Goal: Task Accomplishment & Management: Complete application form

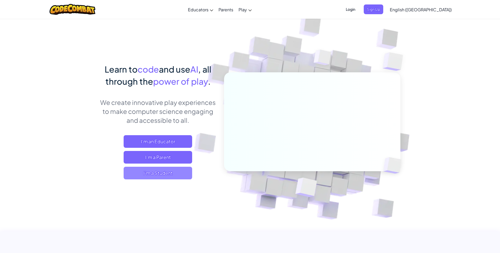
click at [172, 178] on span "I'm a Student" at bounding box center [158, 173] width 68 height 13
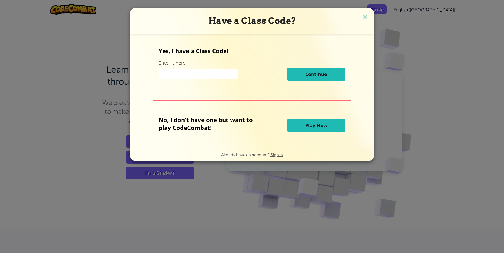
click at [190, 80] on div "Continue" at bounding box center [252, 74] width 186 height 13
click at [190, 76] on input at bounding box center [198, 74] width 79 height 11
click at [294, 121] on button "Play Now" at bounding box center [316, 125] width 58 height 13
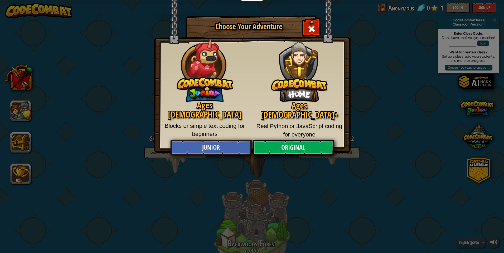
drag, startPoint x: 311, startPoint y: 20, endPoint x: 311, endPoint y: 18, distance: 2.7
click at [311, 20] on div "Close modal" at bounding box center [311, 28] width 17 height 17
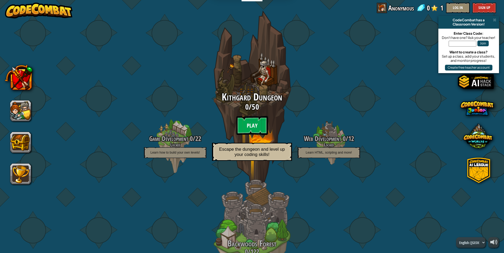
click at [258, 134] on btn "Play" at bounding box center [252, 125] width 32 height 19
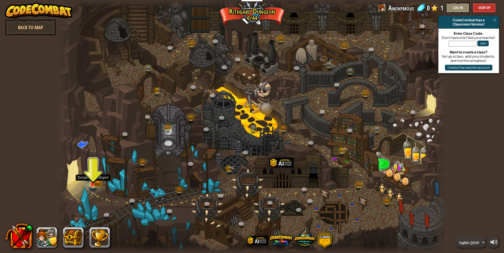
click at [91, 177] on img at bounding box center [93, 174] width 6 height 6
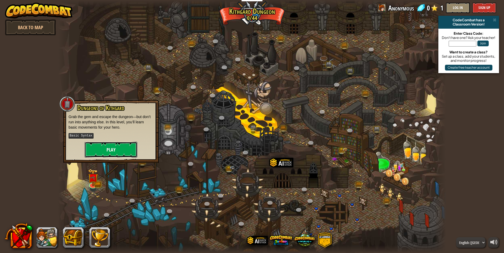
click at [117, 147] on button "Play" at bounding box center [111, 150] width 53 height 16
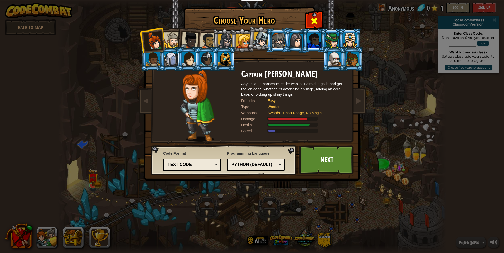
click at [312, 16] on div at bounding box center [314, 20] width 17 height 17
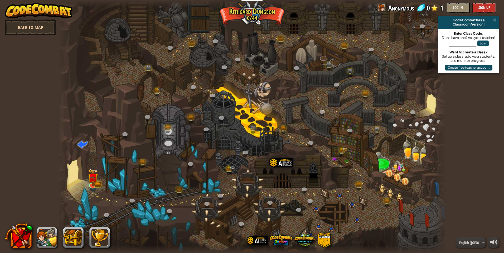
click at [49, 27] on link "Back to Map" at bounding box center [30, 27] width 51 height 16
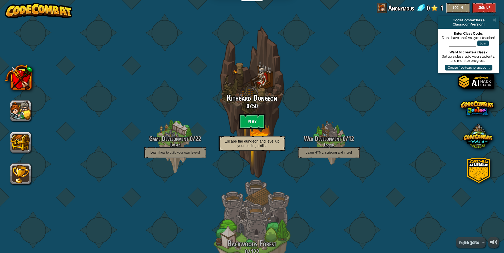
click at [457, 6] on button "Log In" at bounding box center [458, 8] width 24 height 11
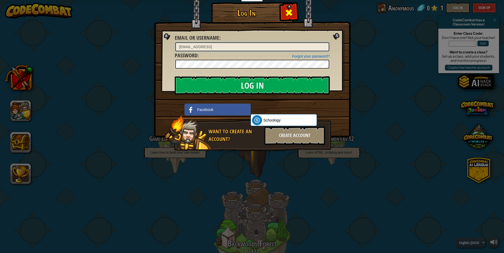
type input "181_46306@st.bcc"
click at [286, 6] on div at bounding box center [288, 12] width 17 height 17
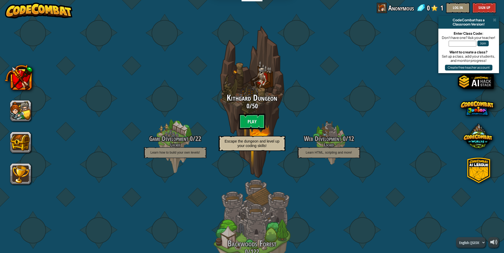
click at [459, 42] on input "text" at bounding box center [462, 44] width 28 height 6
type input "8"
type input "eatlocksafe"
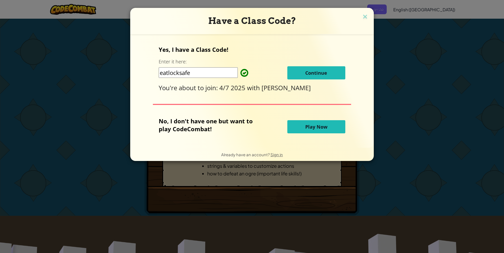
click at [306, 71] on span "Continue" at bounding box center [316, 73] width 22 height 6
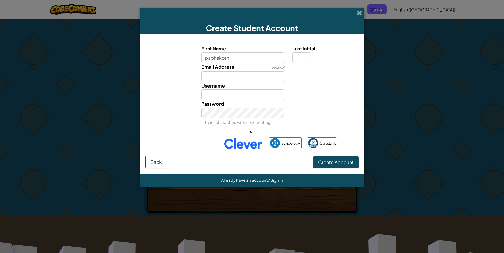
type input "paphakorn"
type input "Paphakorn"
click at [223, 73] on input "Email Address" at bounding box center [242, 76] width 83 height 11
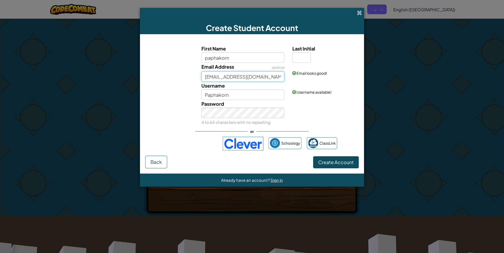
type input "181_46306@st.bcc1852.com"
click at [301, 52] on input "Last Initial" at bounding box center [301, 57] width 18 height 11
type input "p"
type input "P"
type input "p"
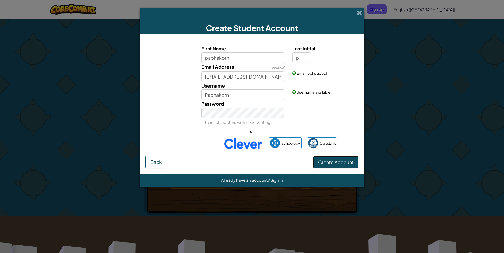
type input "PaphakornP"
click at [321, 158] on button "Create Account" at bounding box center [336, 162] width 46 height 12
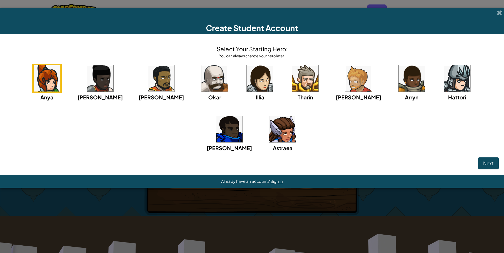
click at [444, 73] on img at bounding box center [457, 78] width 26 height 26
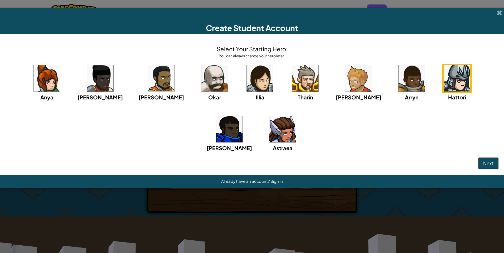
click at [484, 160] on button "Next" at bounding box center [488, 164] width 21 height 12
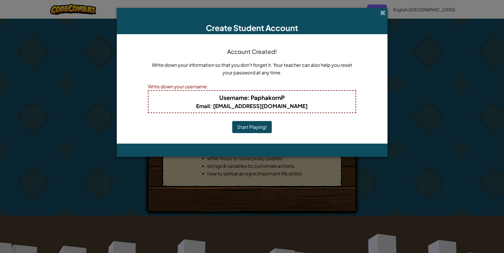
click at [242, 129] on button "Start Playing!" at bounding box center [252, 127] width 40 height 12
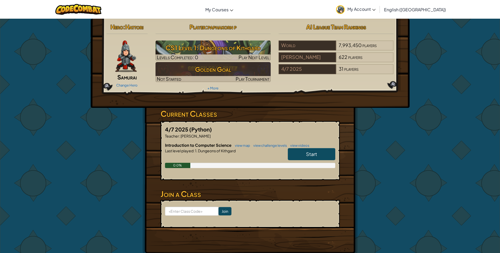
click at [304, 153] on link "Start" at bounding box center [311, 154] width 47 height 12
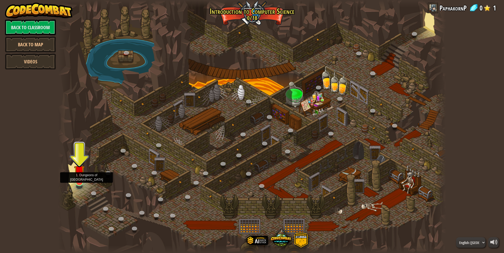
click at [76, 181] on img at bounding box center [79, 171] width 11 height 24
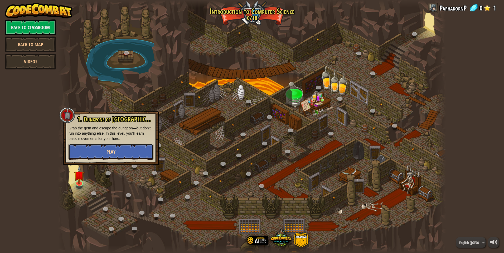
click at [75, 151] on button "Play" at bounding box center [110, 152] width 85 height 16
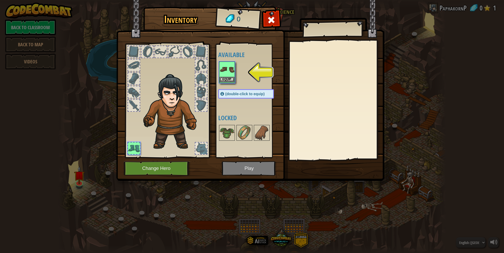
click at [229, 72] on img at bounding box center [226, 69] width 15 height 15
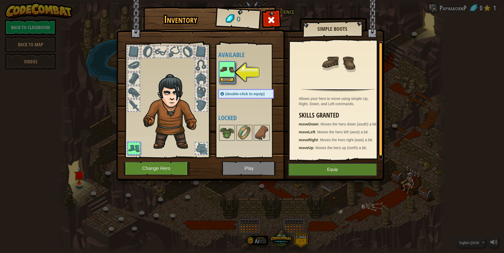
click at [228, 79] on button "Equip" at bounding box center [226, 80] width 15 height 6
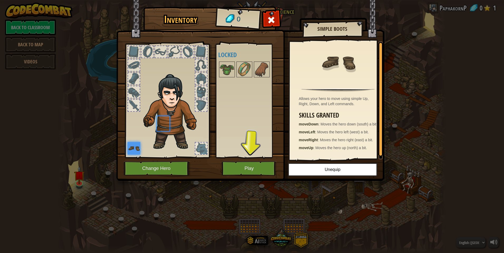
click at [228, 79] on div "Available Equip (double-click to equip) Locked" at bounding box center [251, 101] width 66 height 110
click at [233, 169] on button "Play" at bounding box center [249, 168] width 55 height 14
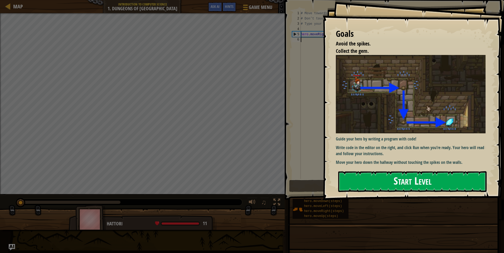
click at [388, 182] on button "Start Level" at bounding box center [412, 181] width 148 height 21
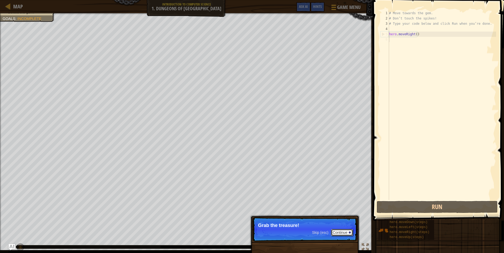
click at [337, 234] on button "Continue" at bounding box center [342, 232] width 22 height 7
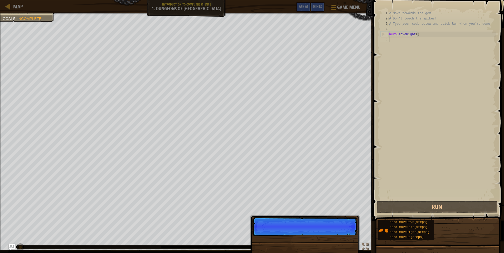
scroll to position [2, 0]
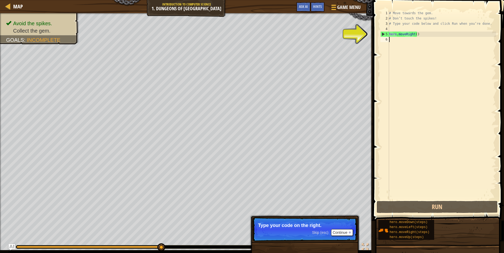
click at [396, 39] on div "# Move towards the gem. # Don’t touch the spikes! # Type your code below and cl…" at bounding box center [442, 111] width 108 height 200
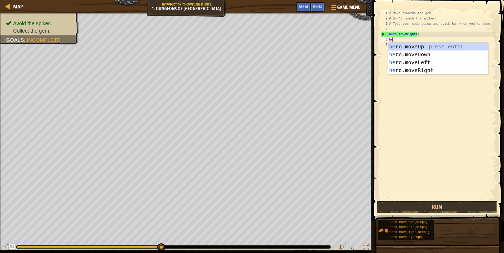
type textarea "her"
click at [410, 55] on div "her o.moveUp press enter her o.moveDown press enter her o.moveLeft press enter …" at bounding box center [438, 66] width 100 height 47
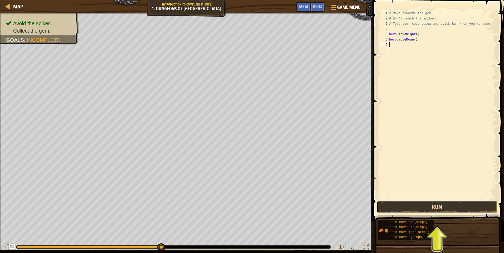
click at [416, 209] on button "Run" at bounding box center [436, 207] width 121 height 12
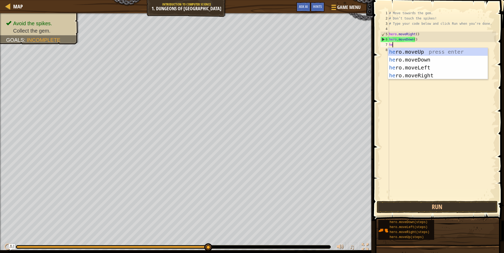
type textarea "her"
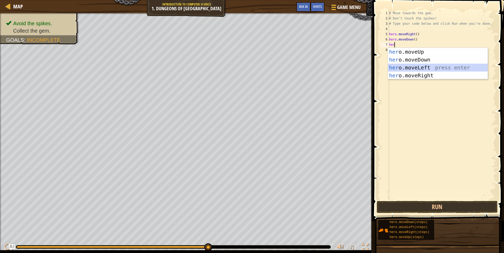
click at [418, 67] on div "her o.moveUp press enter her o.moveDown press enter her o.moveLeft press enter …" at bounding box center [438, 71] width 100 height 47
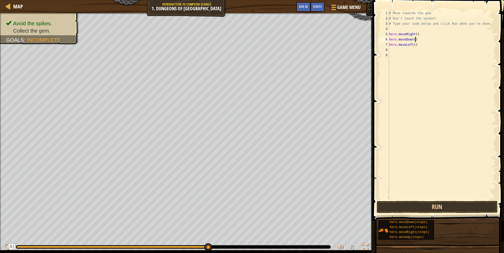
click at [426, 40] on div "# Move towards the gem. # Don’t touch the spikes! # Type your code below and cl…" at bounding box center [442, 111] width 108 height 200
click at [417, 47] on div "# Move towards the gem. # Don’t touch the spikes! # Type your code below and cl…" at bounding box center [442, 111] width 108 height 200
type textarea "h"
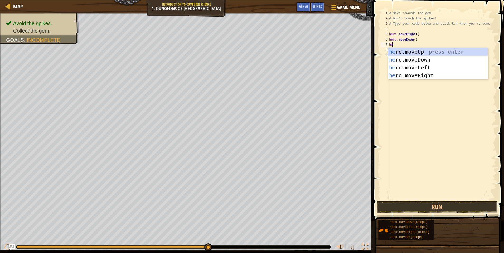
type textarea "her"
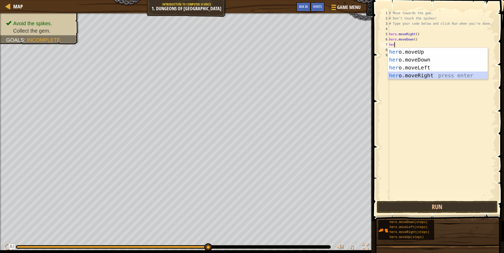
click at [423, 78] on div "her o.moveUp press enter her o.moveDown press enter her o.moveLeft press enter …" at bounding box center [438, 71] width 100 height 47
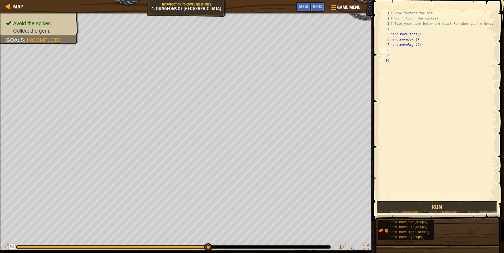
click at [394, 50] on div "# Move towards the gem. # Don’t touch the spikes! # Type your code below and cl…" at bounding box center [442, 111] width 106 height 200
click at [387, 209] on button "Run" at bounding box center [436, 207] width 121 height 12
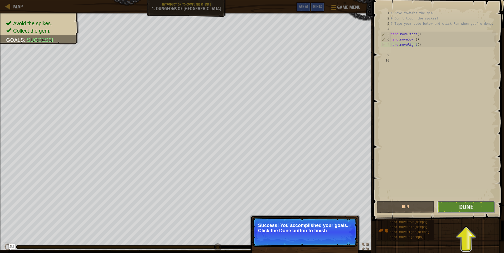
click at [457, 213] on button "Done" at bounding box center [466, 207] width 58 height 12
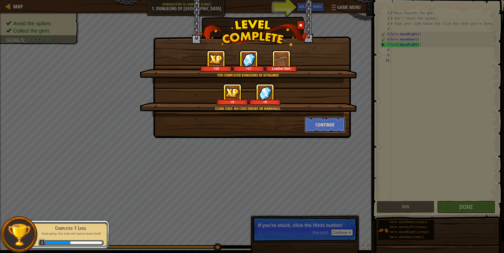
click at [331, 128] on button "Continue" at bounding box center [325, 125] width 41 height 16
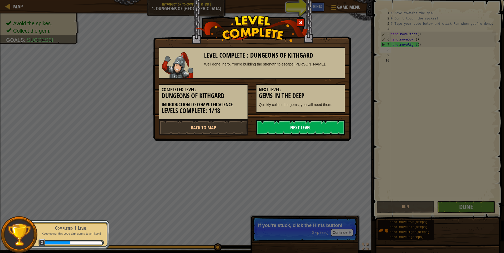
click at [302, 123] on link "Next Level" at bounding box center [300, 128] width 89 height 16
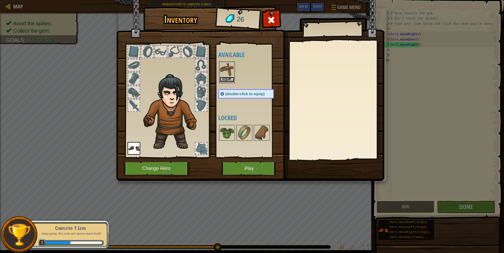
click at [230, 77] on button "Equip" at bounding box center [226, 80] width 15 height 6
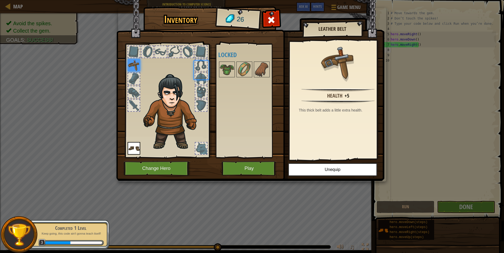
click at [230, 77] on div at bounding box center [227, 70] width 16 height 16
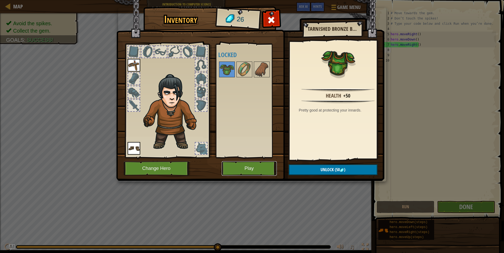
click at [259, 175] on button "Play" at bounding box center [249, 168] width 55 height 14
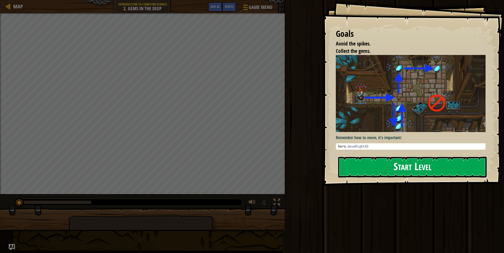
click at [371, 108] on div "Goals Avoid the spikes. Collect the gems. Remember how to move, it's important:…" at bounding box center [412, 93] width 181 height 186
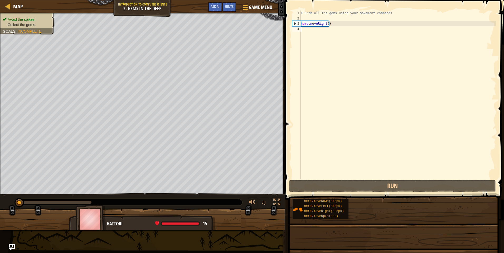
drag, startPoint x: 376, startPoint y: 171, endPoint x: 376, endPoint y: 168, distance: 2.9
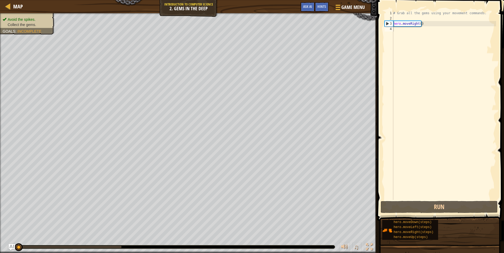
click at [393, 32] on div "# Grab all the gems using your movement commands. hero . moveRight ( )" at bounding box center [444, 111] width 104 height 200
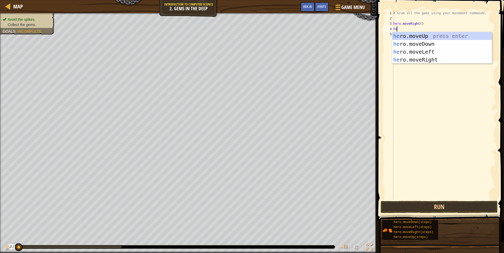
type textarea "her"
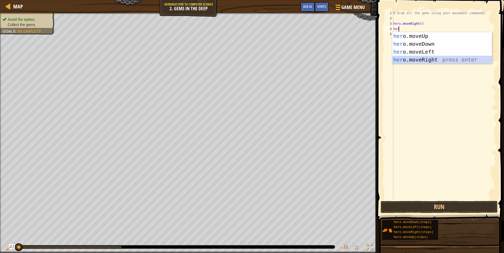
click at [418, 56] on div "her o.moveUp press enter her o.moveDown press enter her o.moveLeft press enter …" at bounding box center [442, 55] width 100 height 47
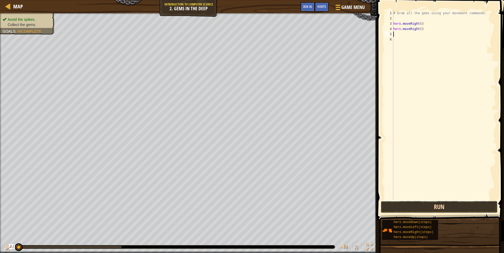
click at [436, 207] on button "Run" at bounding box center [438, 207] width 117 height 12
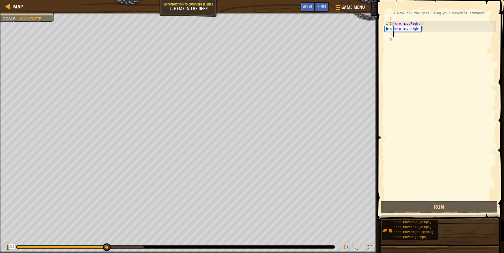
click at [424, 27] on div "# Grab all the gems using your movement commands. hero . moveRight ( ) hero . m…" at bounding box center [444, 111] width 104 height 200
click at [423, 31] on div "# Grab all the gems using your movement commands. hero . moveRight ( ) hero . m…" at bounding box center [444, 111] width 104 height 200
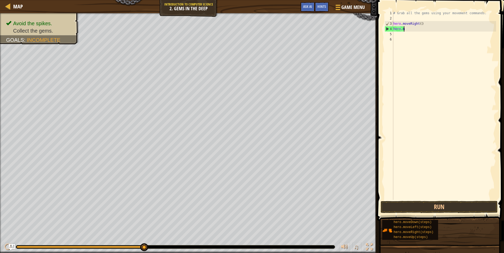
type textarea "h"
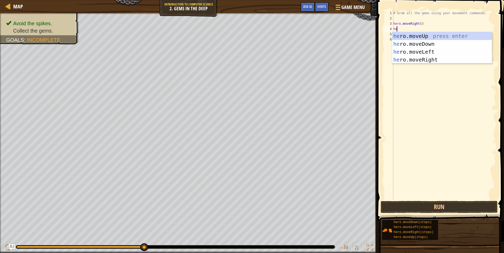
type textarea "her"
click at [431, 46] on div "her o.moveUp press enter her o.moveDown press enter her o.moveLeft press enter …" at bounding box center [442, 55] width 100 height 47
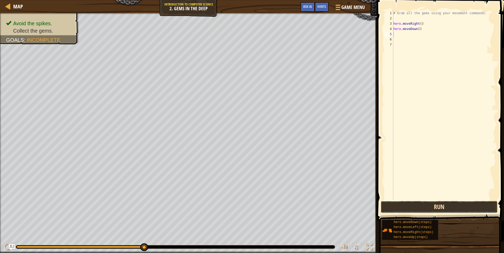
click at [414, 211] on button "Run" at bounding box center [438, 207] width 117 height 12
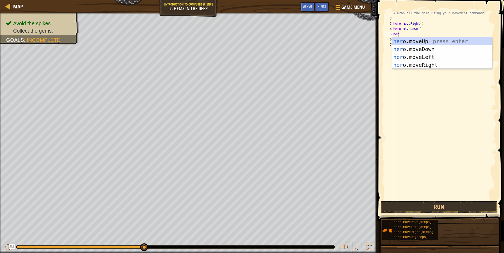
type textarea "hero"
click at [415, 41] on div "hero .moveUp press enter hero .moveDown press enter hero .moveLeft press enter …" at bounding box center [442, 60] width 100 height 47
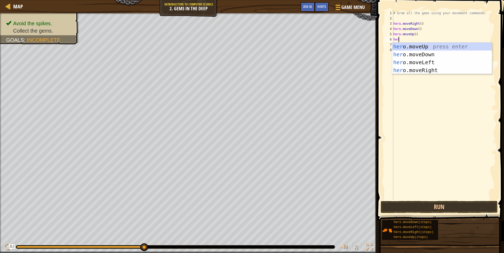
type textarea "hero"
click at [423, 46] on div "hero .moveUp press enter hero .moveDown press enter hero .moveLeft press enter …" at bounding box center [442, 66] width 100 height 47
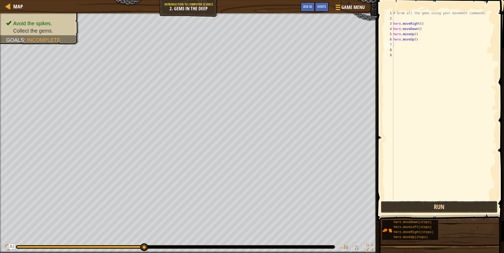
click at [425, 207] on button "Run" at bounding box center [438, 207] width 117 height 12
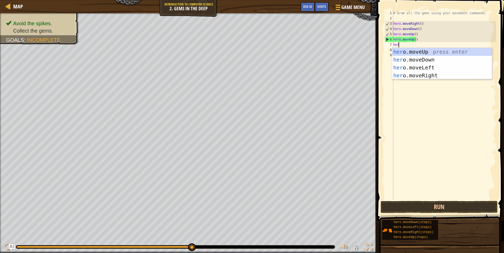
type textarea "hero"
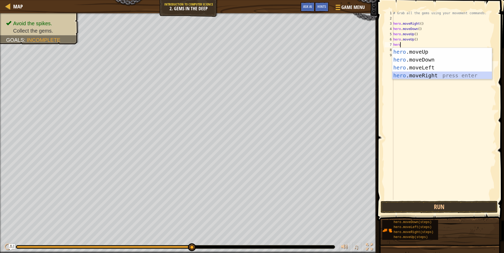
click at [432, 75] on div "hero .moveUp press enter hero .moveDown press enter hero .moveLeft press enter …" at bounding box center [442, 71] width 100 height 47
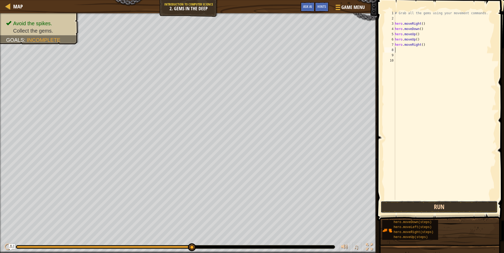
click at [453, 207] on button "Run" at bounding box center [438, 207] width 117 height 12
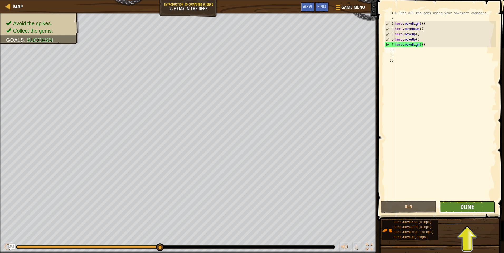
click at [465, 207] on span "Done" at bounding box center [467, 207] width 14 height 8
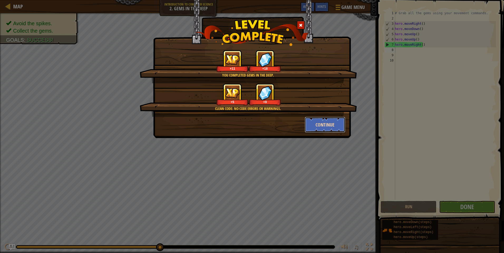
click at [316, 130] on button "Continue" at bounding box center [325, 125] width 41 height 16
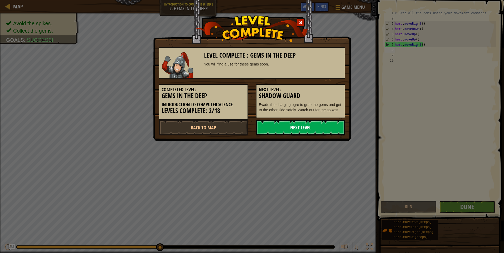
click at [303, 134] on link "Next Level" at bounding box center [300, 128] width 89 height 16
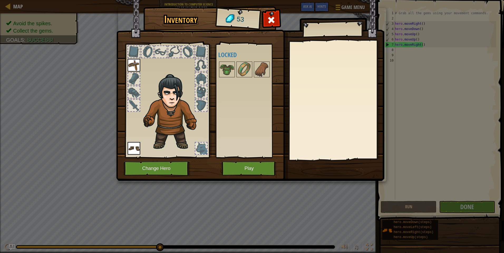
click at [135, 79] on div at bounding box center [134, 79] width 12 height 12
click at [134, 84] on div at bounding box center [134, 79] width 12 height 12
click at [134, 87] on div at bounding box center [134, 92] width 12 height 12
click at [129, 102] on div at bounding box center [134, 106] width 12 height 12
click at [134, 62] on img at bounding box center [133, 65] width 13 height 13
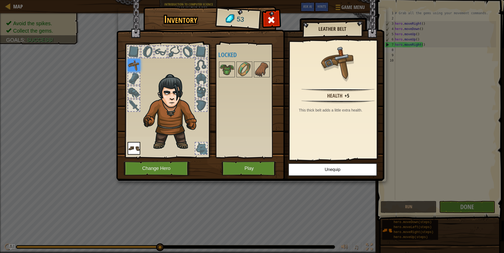
click at [129, 143] on img at bounding box center [133, 148] width 13 height 13
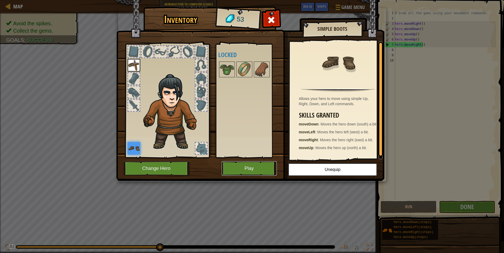
click at [262, 170] on button "Play" at bounding box center [249, 168] width 55 height 14
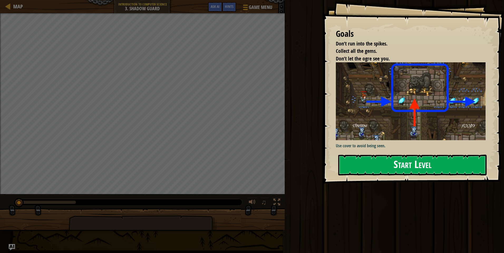
click at [455, 103] on div "Goals Don’t run into the spikes. Collect all the gems. Don’t let the ogre see y…" at bounding box center [412, 92] width 181 height 184
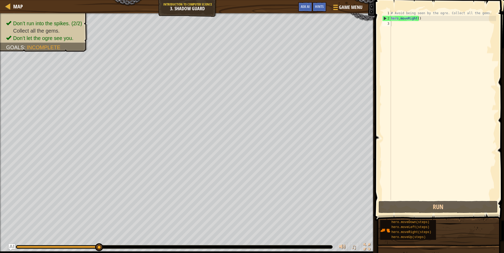
click at [394, 22] on div "# Avoid being seen by the ogre. Collect all the gems. hero . moveRight ( )" at bounding box center [443, 111] width 106 height 200
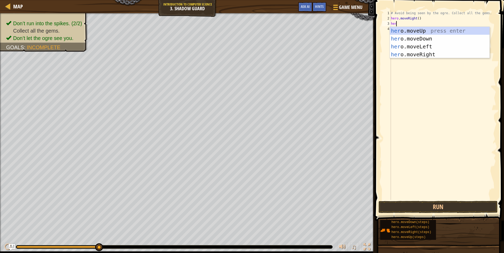
scroll to position [2, 0]
type textarea "hero"
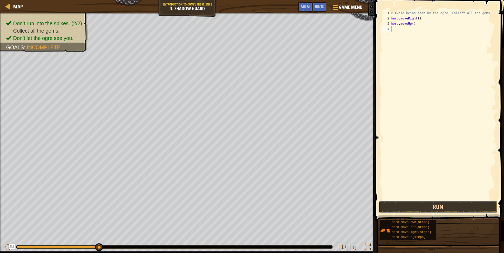
click at [432, 210] on button "Run" at bounding box center [437, 207] width 119 height 12
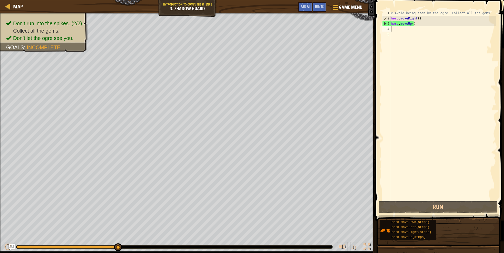
type textarea "j"
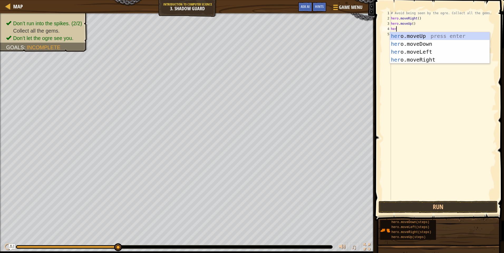
scroll to position [2, 0]
type textarea "hero"
click at [417, 58] on div "hero .moveUp press enter hero .moveDown press enter hero .moveLeft press enter …" at bounding box center [440, 55] width 100 height 47
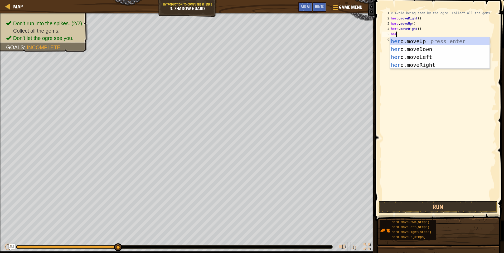
type textarea "hero"
click at [420, 50] on div "hero .moveUp press enter hero .moveDown press enter hero .moveLeft press enter …" at bounding box center [440, 60] width 100 height 47
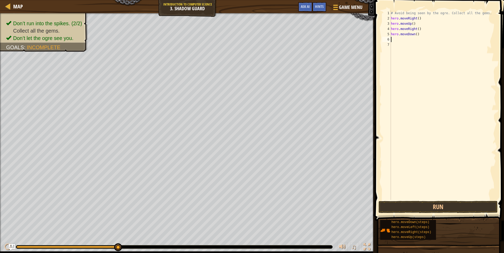
scroll to position [2, 0]
click at [430, 209] on button "Run" at bounding box center [437, 207] width 119 height 12
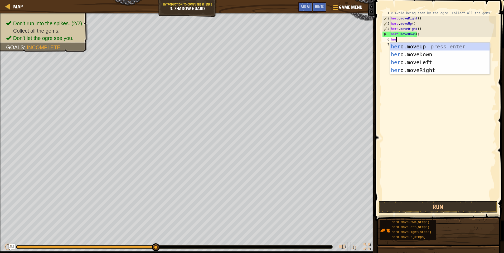
scroll to position [2, 0]
type textarea "hero"
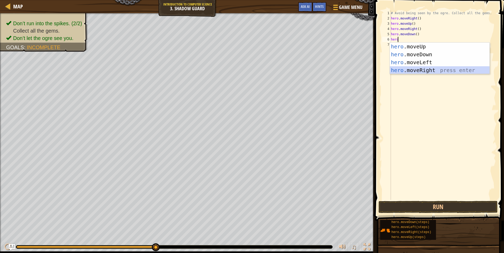
click at [427, 73] on div "hero .moveUp press enter hero .moveDown press enter hero .moveLeft press enter …" at bounding box center [440, 66] width 100 height 47
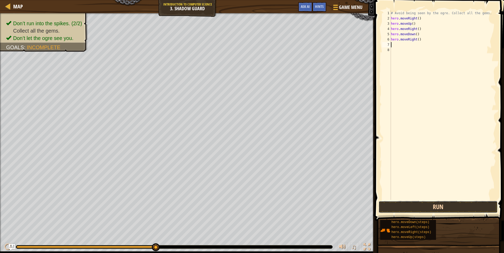
drag, startPoint x: 450, startPoint y: 210, endPoint x: 454, endPoint y: 205, distance: 6.2
click at [454, 206] on button "Run" at bounding box center [437, 207] width 119 height 12
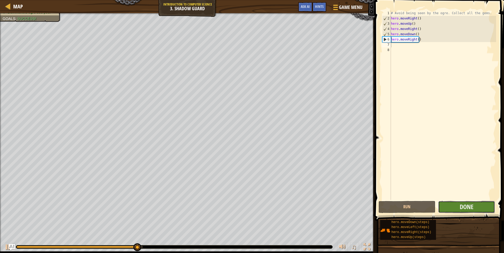
click at [474, 204] on button "Done" at bounding box center [466, 207] width 57 height 12
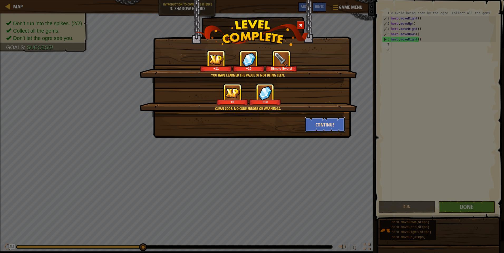
click at [329, 122] on button "Continue" at bounding box center [325, 125] width 41 height 16
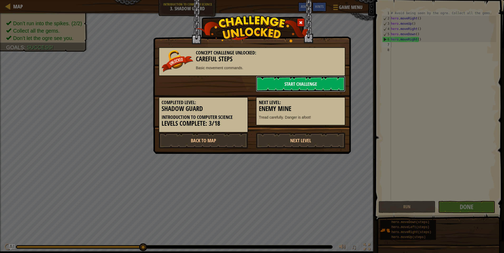
click at [281, 86] on link "Start Challenge" at bounding box center [300, 84] width 89 height 16
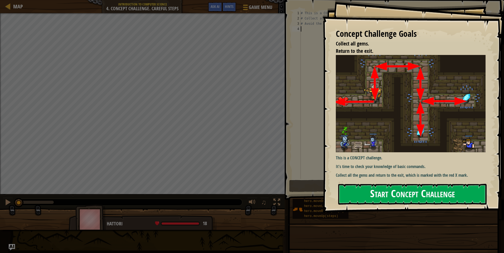
click at [384, 112] on div "Concept Challenge Goals Collect all gems. Return to the exit. This is a CONCEPT…" at bounding box center [412, 106] width 181 height 213
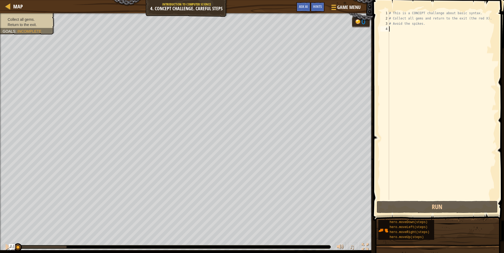
click at [413, 36] on div "# This is a CONCEPT challenge about basic syntax. # Collect all gems and return…" at bounding box center [442, 111] width 108 height 200
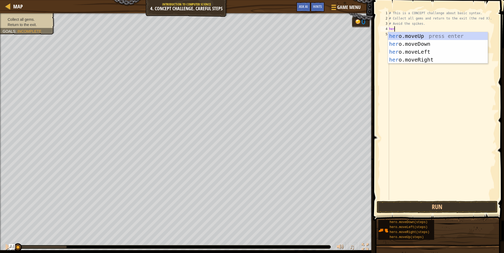
type textarea "hero"
click at [429, 34] on div "hero .moveUp press enter hero .moveDown press enter hero .moveLeft press enter …" at bounding box center [438, 55] width 100 height 47
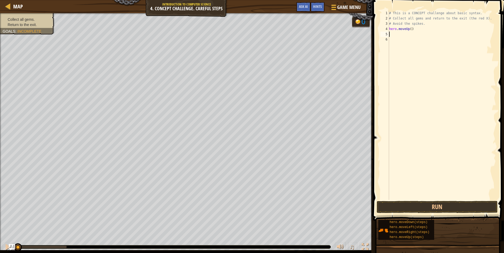
scroll to position [2, 0]
click at [412, 209] on button "Run" at bounding box center [436, 207] width 121 height 12
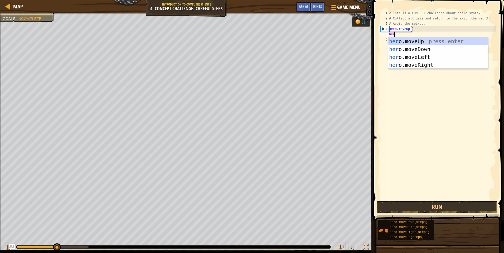
type textarea "hero"
click at [405, 63] on div "hero .moveUp press enter hero .moveDown press enter hero .moveLeft press enter …" at bounding box center [438, 60] width 100 height 47
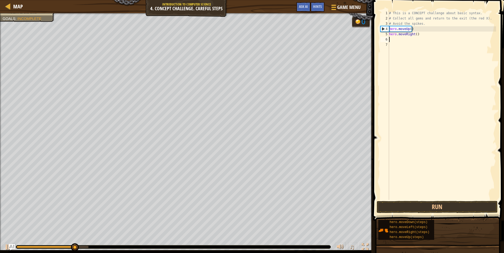
scroll to position [2, 0]
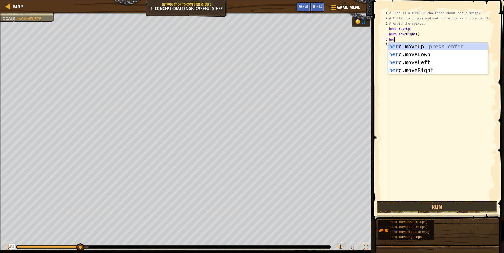
type textarea "hero"
click at [418, 51] on div "hero .moveUp press enter hero .moveDown press enter hero .moveLeft press enter …" at bounding box center [438, 66] width 100 height 47
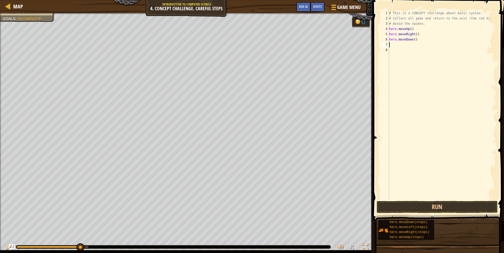
scroll to position [2, 0]
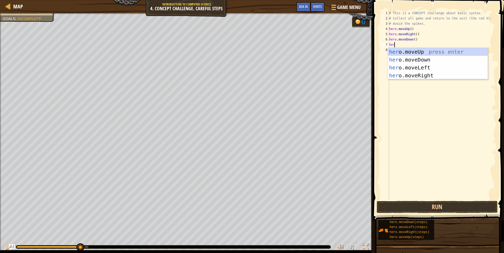
type textarea "hero"
click at [418, 57] on div "hero .moveUp press enter hero .moveDown press enter hero .moveLeft press enter …" at bounding box center [438, 71] width 100 height 47
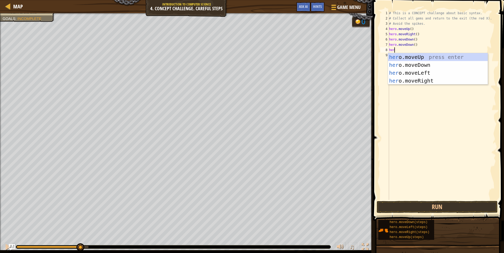
type textarea "hero"
click at [432, 57] on div "hero .moveUp press enter hero .moveDown press enter hero .moveLeft press enter …" at bounding box center [438, 76] width 100 height 47
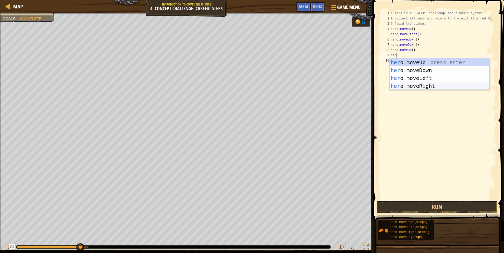
type textarea "hero"
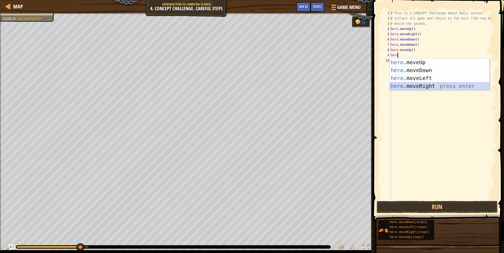
click at [411, 87] on div "hero .moveUp press enter hero .moveDown press enter hero .moveLeft press enter …" at bounding box center [439, 81] width 100 height 47
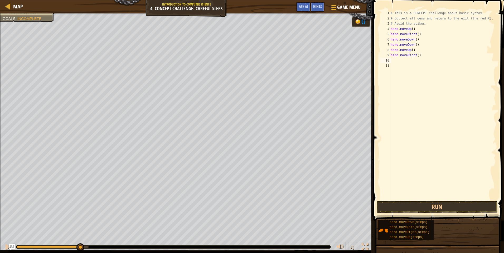
scroll to position [2, 0]
click at [395, 206] on button "Run" at bounding box center [436, 207] width 121 height 12
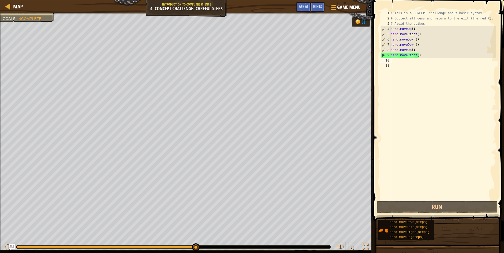
click at [383, 56] on div "9" at bounding box center [385, 55] width 10 height 5
click at [381, 54] on div "9" at bounding box center [385, 55] width 10 height 5
type textarea "hero.moveRight()"
click at [394, 61] on div "# This is a CONCEPT challenge about basic syntax. # Collect all gems and return…" at bounding box center [442, 111] width 106 height 200
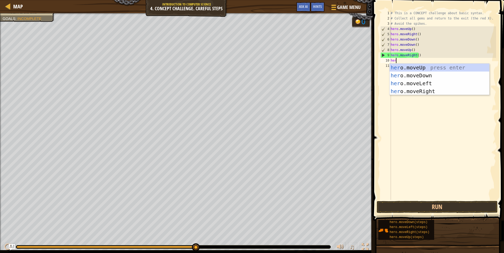
type textarea "hero"
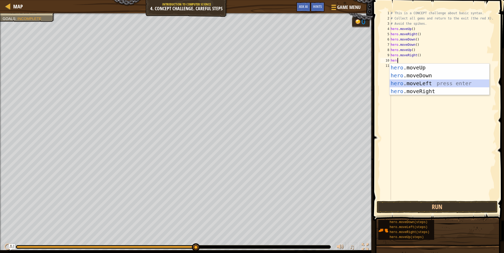
click at [418, 85] on div "hero .moveUp press enter hero .moveDown press enter hero .moveLeft press enter …" at bounding box center [439, 87] width 100 height 47
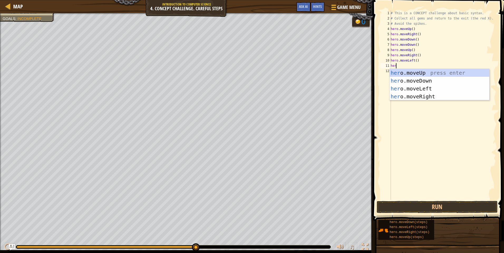
type textarea "hero"
click at [404, 74] on div "hero .moveUp press enter hero .moveDown press enter hero .moveLeft press enter …" at bounding box center [439, 92] width 100 height 47
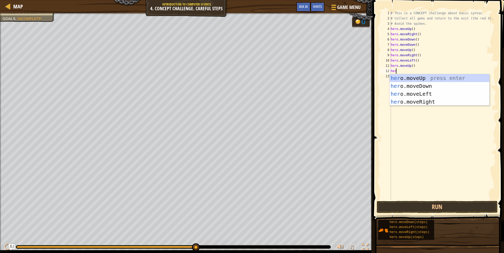
type textarea "hero"
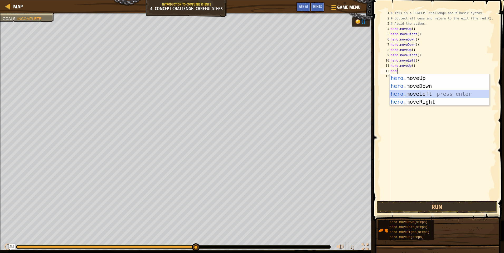
drag, startPoint x: 411, startPoint y: 94, endPoint x: 414, endPoint y: 94, distance: 2.6
click at [414, 94] on div "hero .moveUp press enter hero .moveDown press enter hero .moveLeft press enter …" at bounding box center [439, 97] width 100 height 47
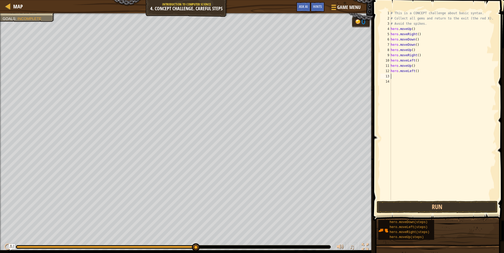
scroll to position [2, 0]
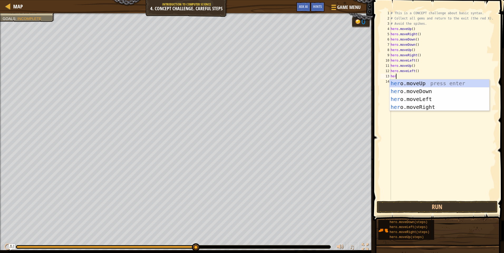
type textarea "hero"
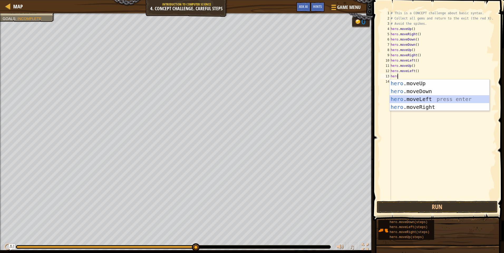
click at [430, 101] on div "hero .moveUp press enter hero .moveDown press enter hero .moveLeft press enter …" at bounding box center [439, 103] width 100 height 47
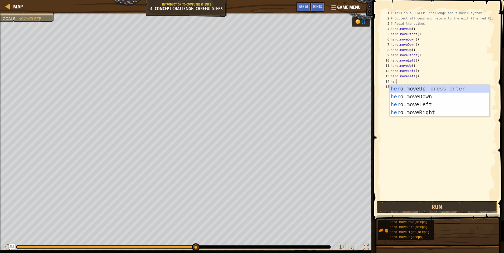
type textarea "hero"
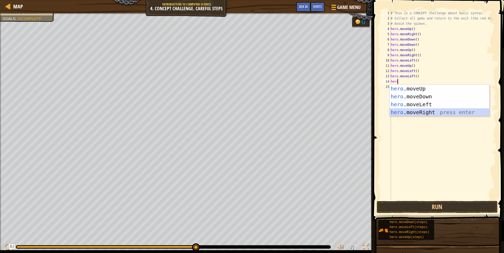
click at [423, 114] on div "hero .moveUp press enter hero .moveDown press enter hero .moveLeft press enter …" at bounding box center [439, 108] width 100 height 47
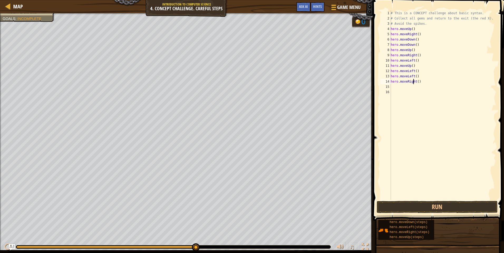
click at [413, 82] on div "# This is a CONCEPT challenge about basic syntax. # Collect all gems and return…" at bounding box center [442, 111] width 106 height 200
click at [414, 82] on div "# This is a CONCEPT challenge about basic syntax. # Collect all gems and return…" at bounding box center [442, 111] width 106 height 200
click at [415, 82] on div "# This is a CONCEPT challenge about basic syntax. # Collect all gems and return…" at bounding box center [442, 111] width 106 height 200
click at [405, 208] on button "Run" at bounding box center [436, 207] width 121 height 12
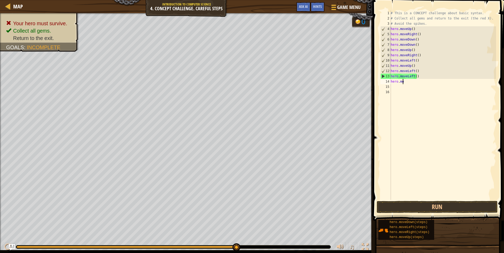
scroll to position [2, 0]
type textarea "h"
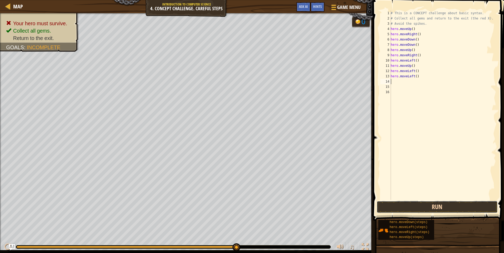
click at [404, 207] on button "Run" at bounding box center [436, 207] width 121 height 12
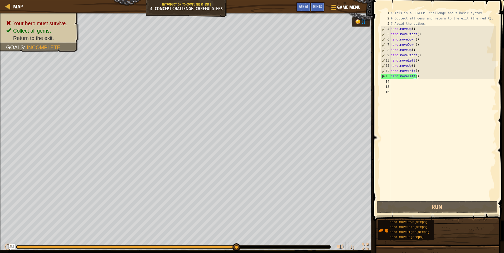
click at [420, 77] on div "# This is a CONCEPT challenge about basic syntax. # Collect all gems and return…" at bounding box center [442, 111] width 106 height 200
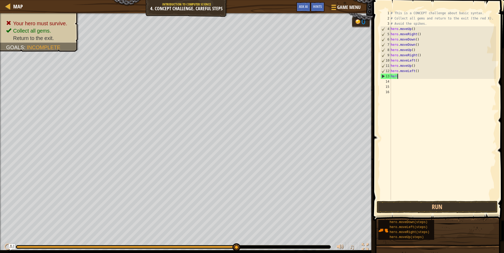
type textarea "h"
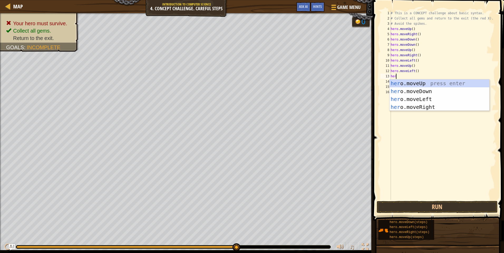
type textarea "hero"
click at [404, 91] on div "hero .moveUp press enter hero .moveDown press enter hero .moveLeft press enter …" at bounding box center [439, 103] width 100 height 47
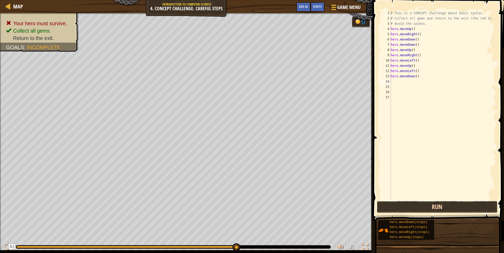
click at [443, 206] on button "Run" at bounding box center [436, 207] width 121 height 12
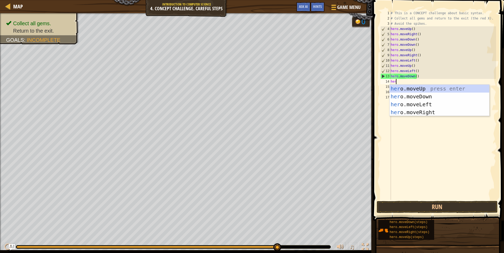
type textarea "hero"
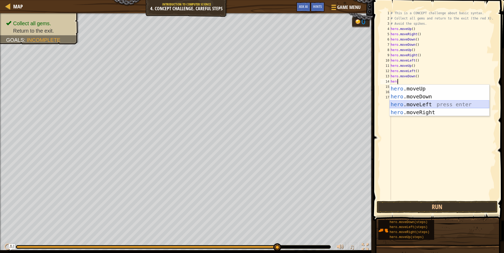
drag, startPoint x: 406, startPoint y: 108, endPoint x: 407, endPoint y: 106, distance: 2.7
click at [407, 106] on div "hero .moveUp press enter hero .moveDown press enter hero .moveLeft press enter …" at bounding box center [439, 108] width 100 height 47
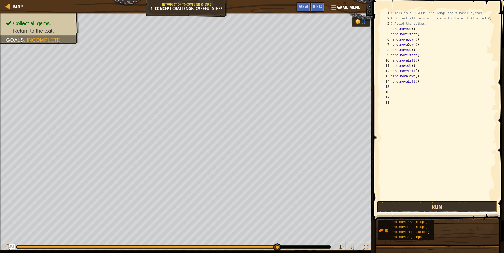
click at [404, 207] on button "Run" at bounding box center [436, 207] width 121 height 12
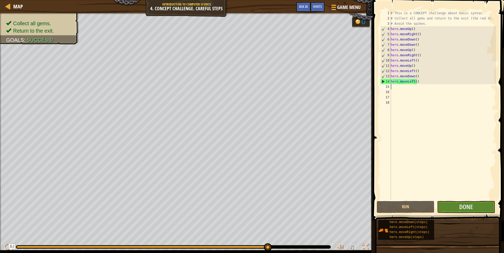
drag, startPoint x: 266, startPoint y: 246, endPoint x: 295, endPoint y: 253, distance: 29.4
click at [295, 253] on div "♫" at bounding box center [186, 246] width 373 height 16
click at [458, 207] on button "Done" at bounding box center [466, 207] width 58 height 12
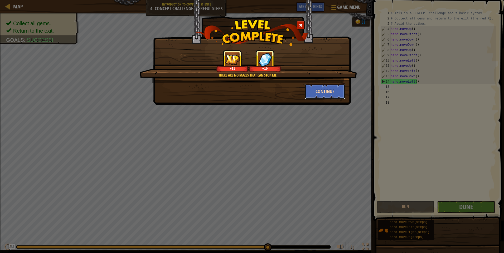
click at [323, 95] on button "Continue" at bounding box center [325, 92] width 41 height 16
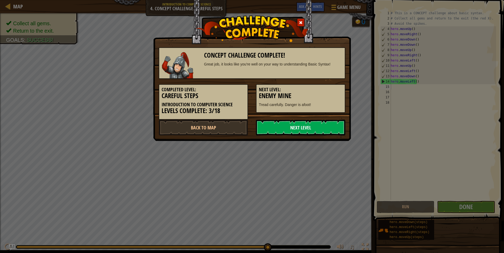
click at [336, 129] on link "Next Level" at bounding box center [300, 128] width 89 height 16
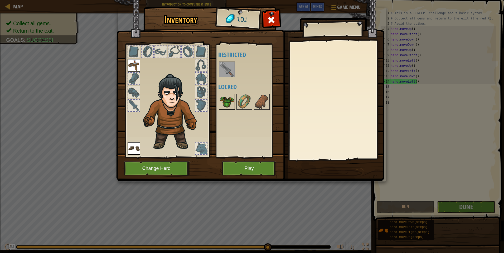
click at [232, 105] on img at bounding box center [226, 102] width 15 height 15
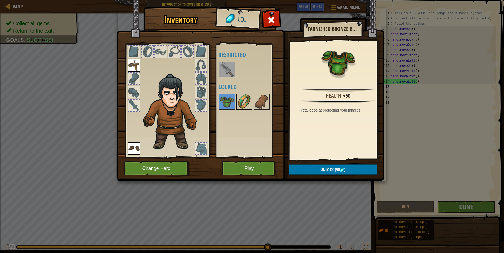
click at [243, 97] on img at bounding box center [244, 102] width 15 height 15
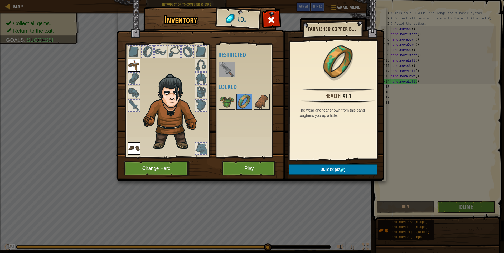
click at [219, 66] on img at bounding box center [226, 69] width 15 height 15
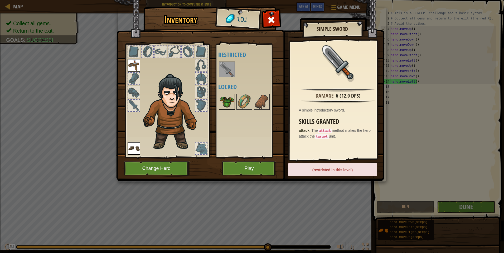
click at [227, 107] on img at bounding box center [226, 102] width 15 height 15
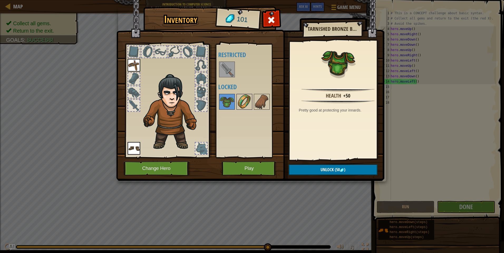
click at [251, 106] on img at bounding box center [244, 102] width 15 height 15
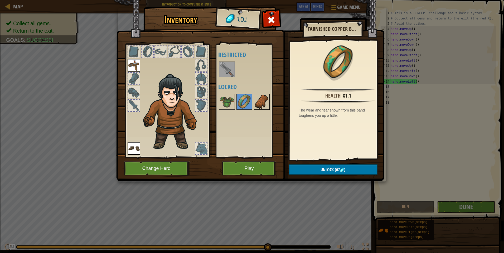
click at [262, 99] on img at bounding box center [261, 102] width 15 height 15
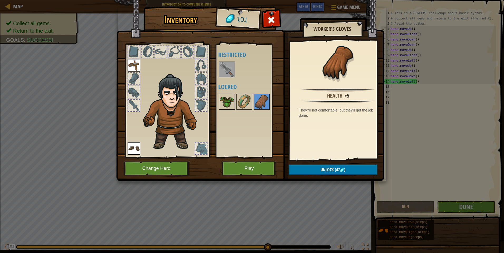
click at [225, 100] on img at bounding box center [226, 102] width 15 height 15
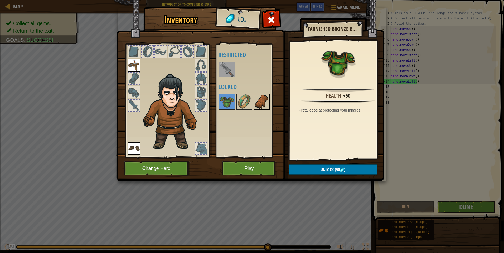
click at [260, 102] on img at bounding box center [261, 102] width 15 height 15
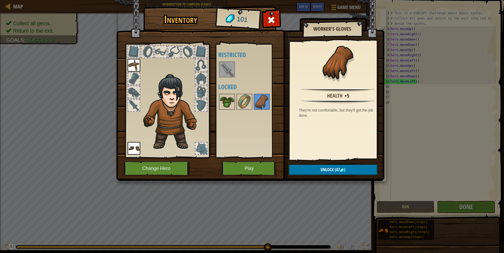
click at [224, 98] on img at bounding box center [226, 102] width 15 height 15
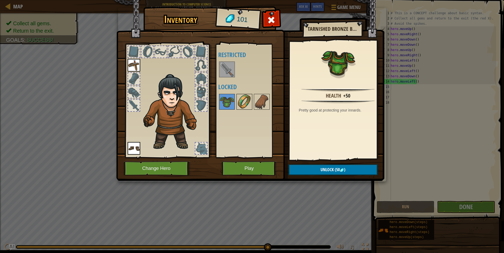
click at [245, 96] on img at bounding box center [244, 102] width 15 height 15
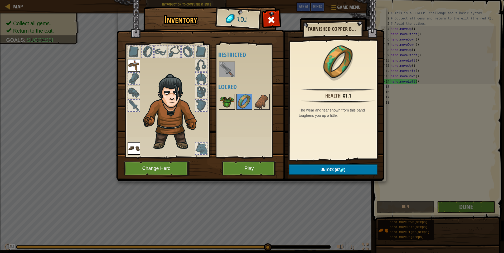
click at [222, 102] on img at bounding box center [226, 102] width 15 height 15
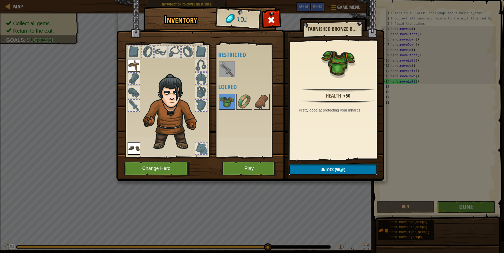
click at [303, 170] on button "Unlock (50 )" at bounding box center [332, 170] width 89 height 11
click at [303, 170] on button "Confirm" at bounding box center [332, 170] width 89 height 11
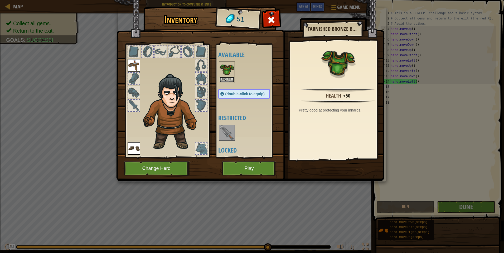
click at [228, 77] on button "Equip" at bounding box center [226, 80] width 15 height 6
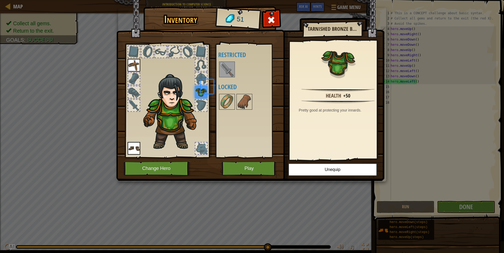
click at [228, 77] on div at bounding box center [227, 70] width 16 height 16
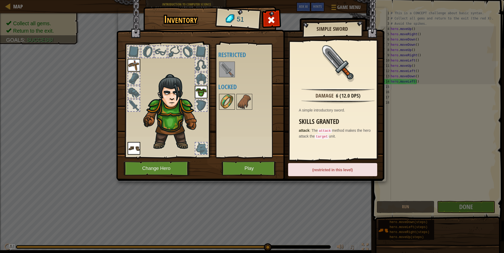
click at [226, 103] on img at bounding box center [226, 102] width 15 height 15
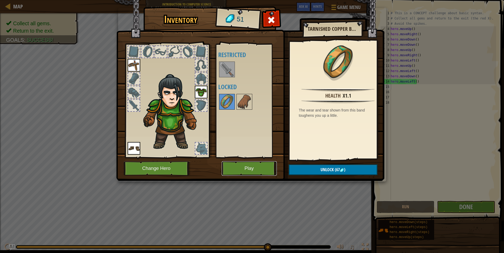
click at [238, 172] on button "Play" at bounding box center [249, 168] width 55 height 14
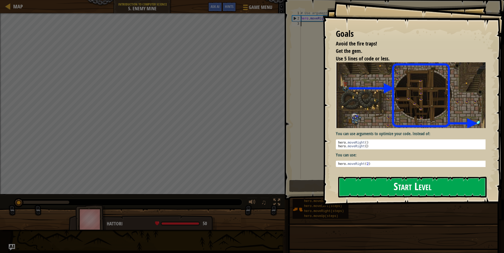
click at [362, 192] on button "Start Level" at bounding box center [412, 187] width 148 height 21
